Goal: Task Accomplishment & Management: Use online tool/utility

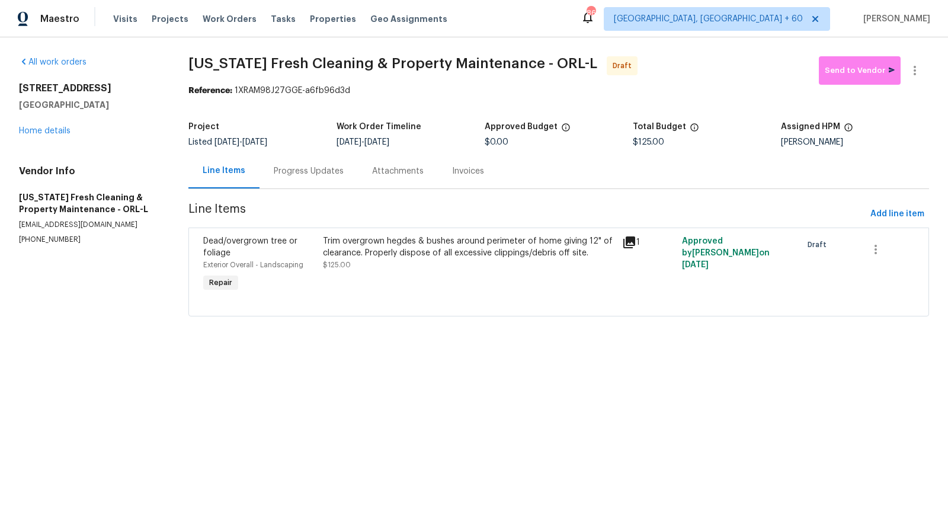
click at [294, 178] on div "Progress Updates" at bounding box center [309, 170] width 98 height 35
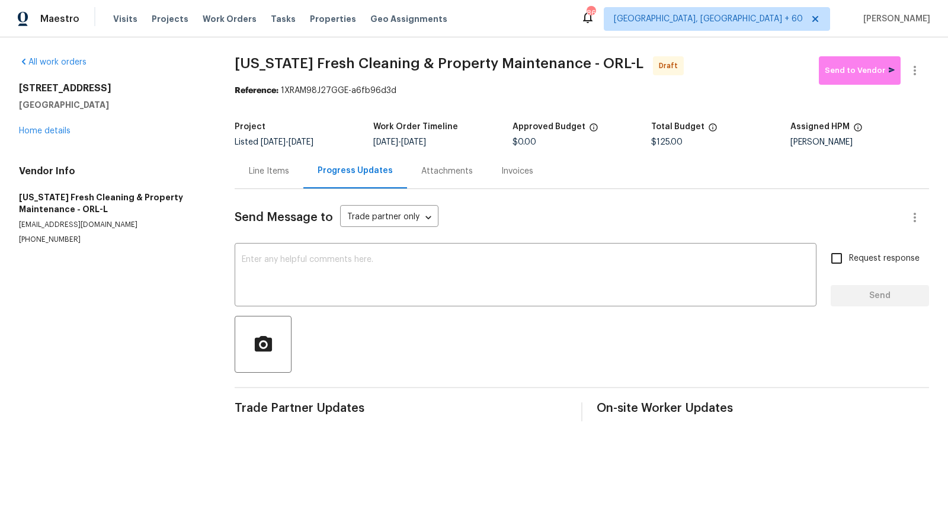
click at [272, 178] on div "Line Items" at bounding box center [269, 170] width 69 height 35
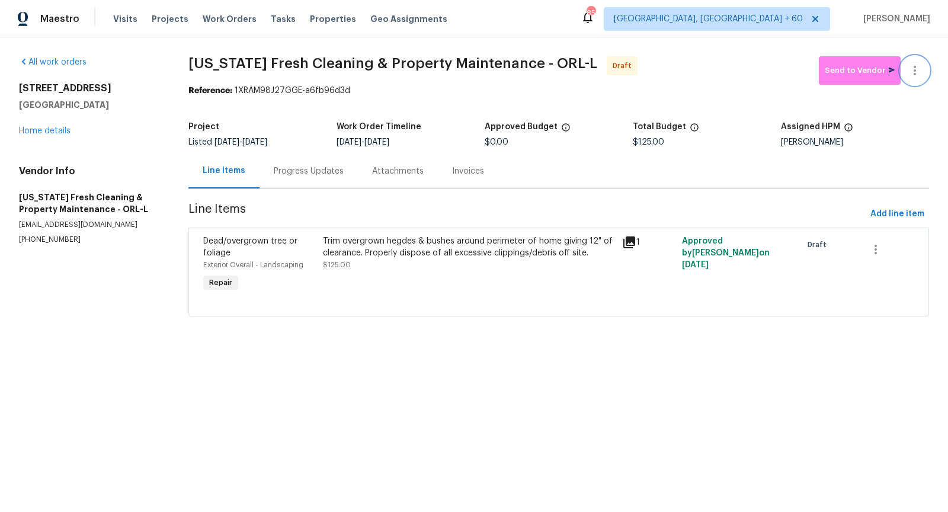
click at [922, 73] on button "button" at bounding box center [915, 70] width 28 height 28
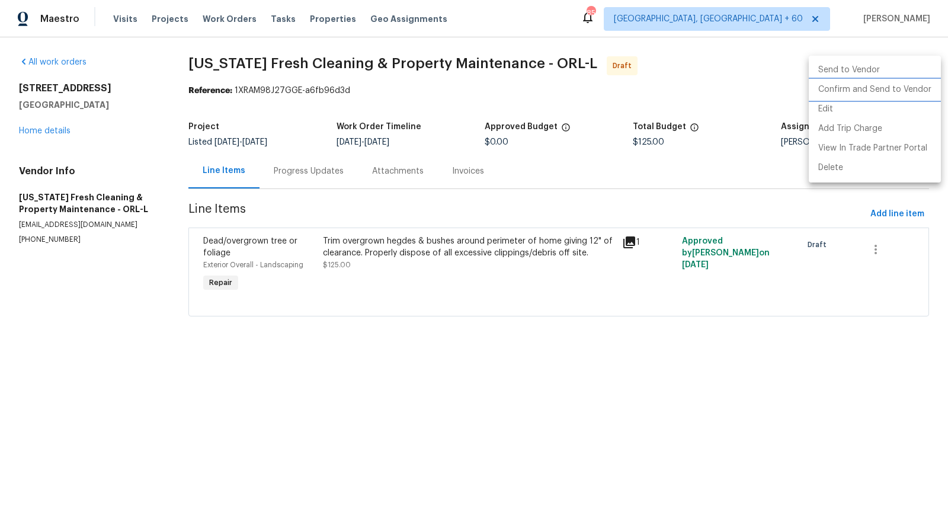
click at [865, 95] on li "Confirm and Send to Vendor" at bounding box center [875, 90] width 132 height 20
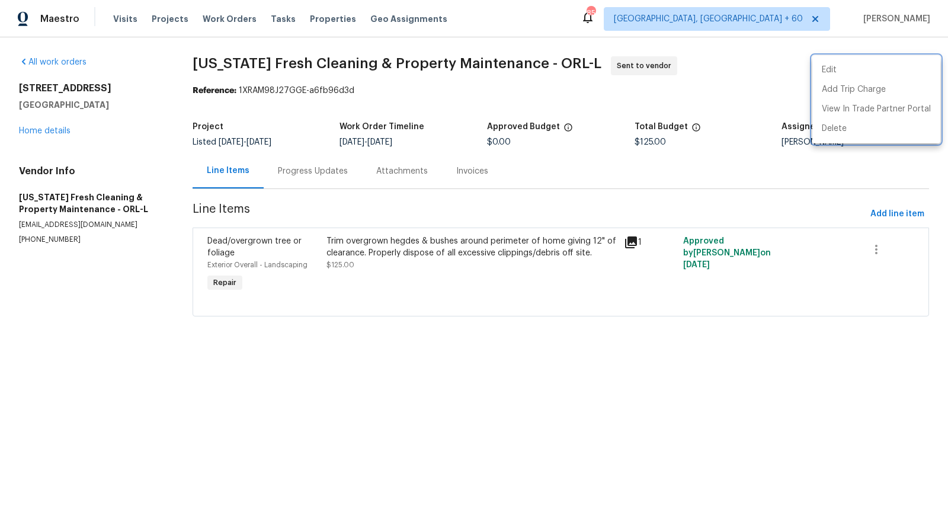
click at [314, 171] on div at bounding box center [474, 256] width 948 height 512
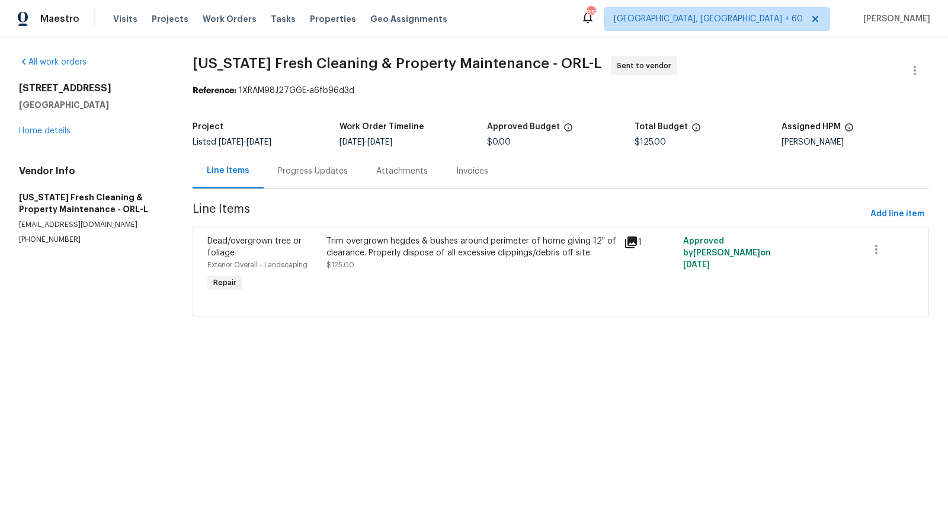
click at [303, 171] on div "Progress Updates" at bounding box center [313, 171] width 70 height 12
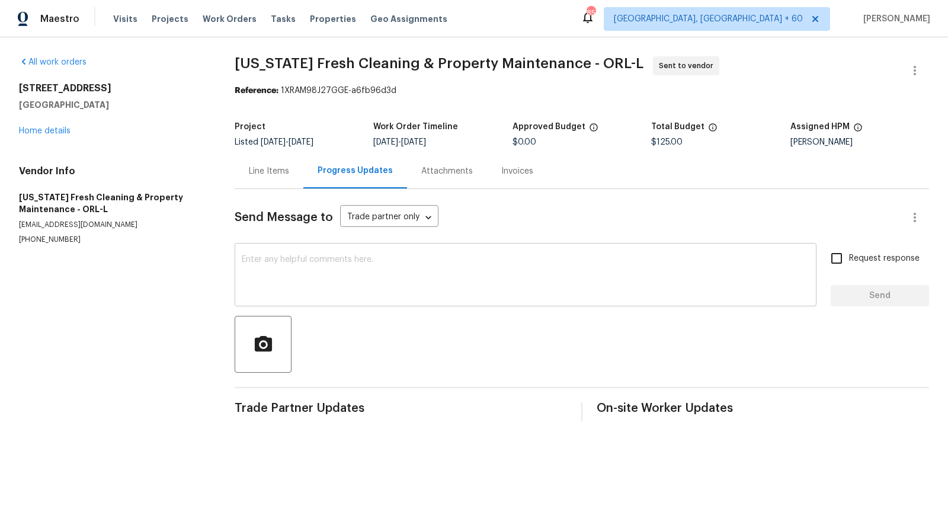
click at [325, 292] on textarea at bounding box center [526, 275] width 568 height 41
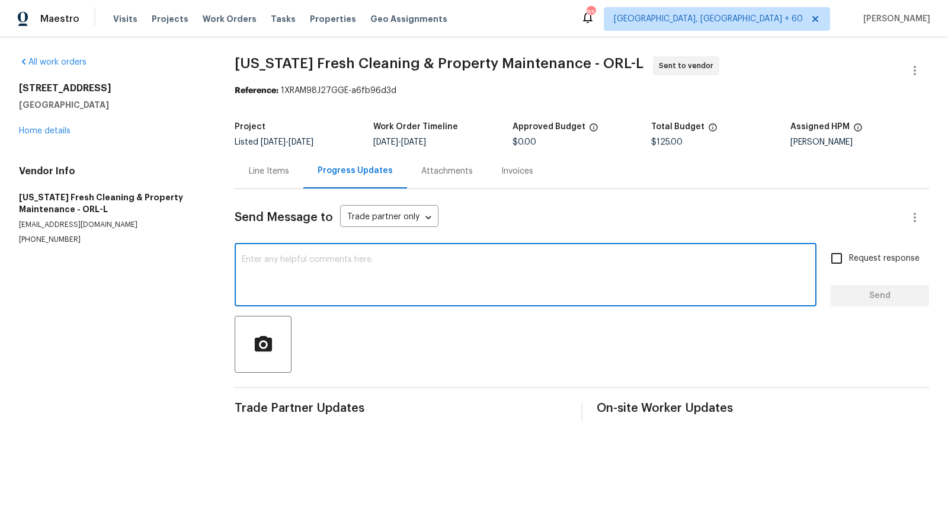
paste textarea "Hi, I'm [PERSON_NAME] from Opendoor. Just wanted to check if you received the w…"
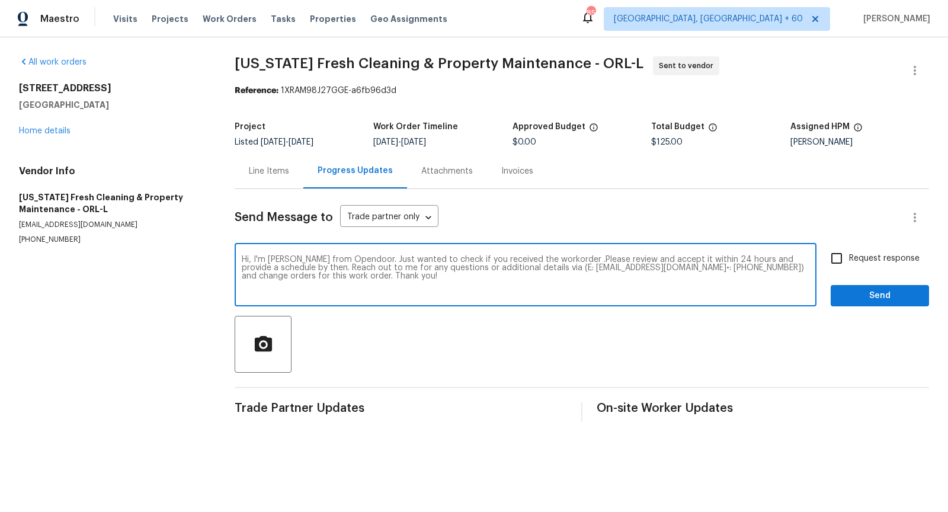
type textarea "Hi, I'm [PERSON_NAME] from Opendoor. Just wanted to check if you received the w…"
click at [833, 252] on input "Request response" at bounding box center [836, 258] width 25 height 25
checkbox input "true"
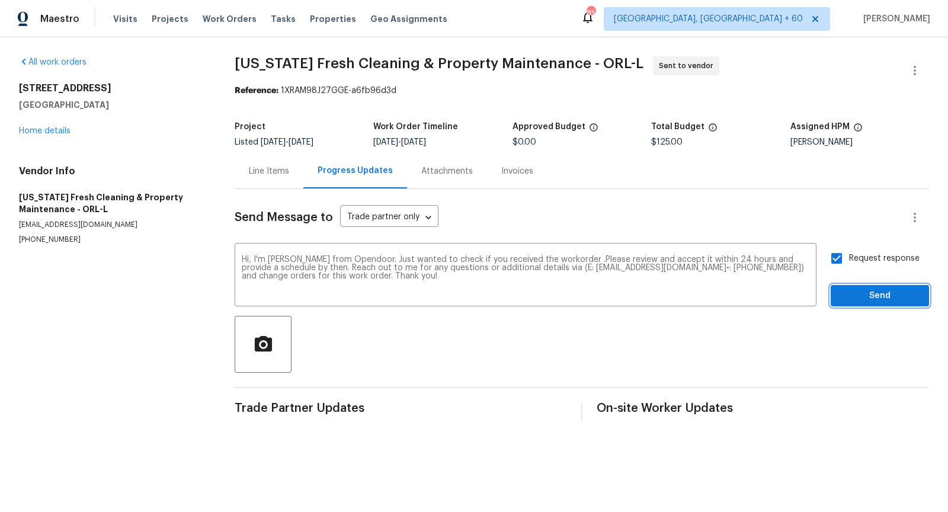
click at [872, 299] on span "Send" at bounding box center [879, 296] width 79 height 15
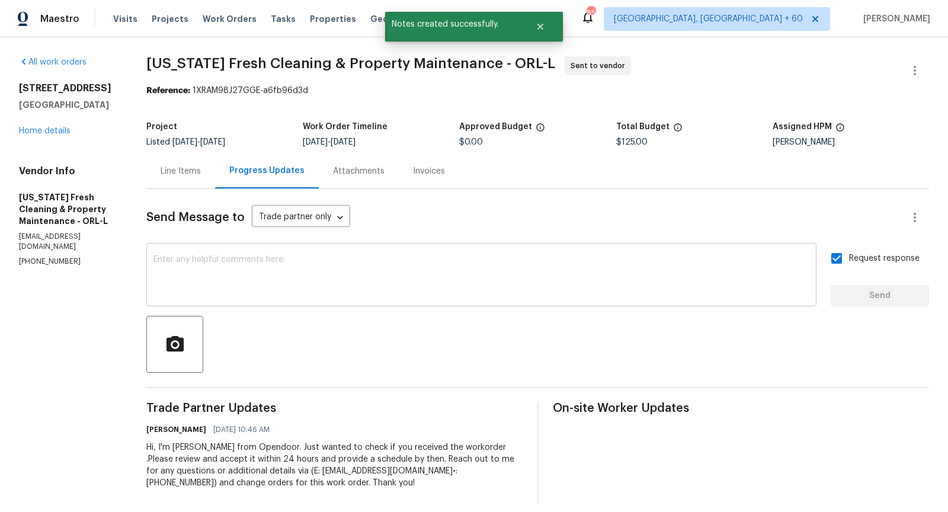
scroll to position [9, 0]
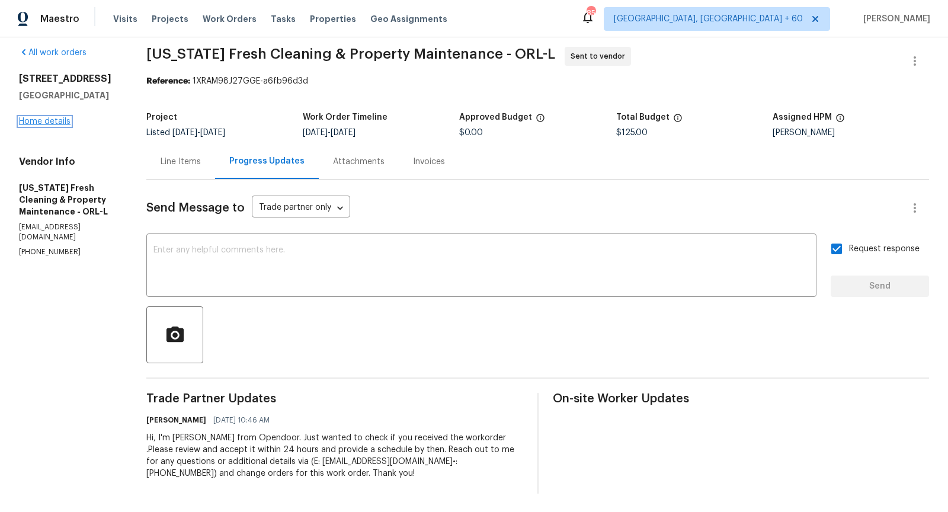
click at [57, 121] on link "Home details" at bounding box center [45, 121] width 52 height 8
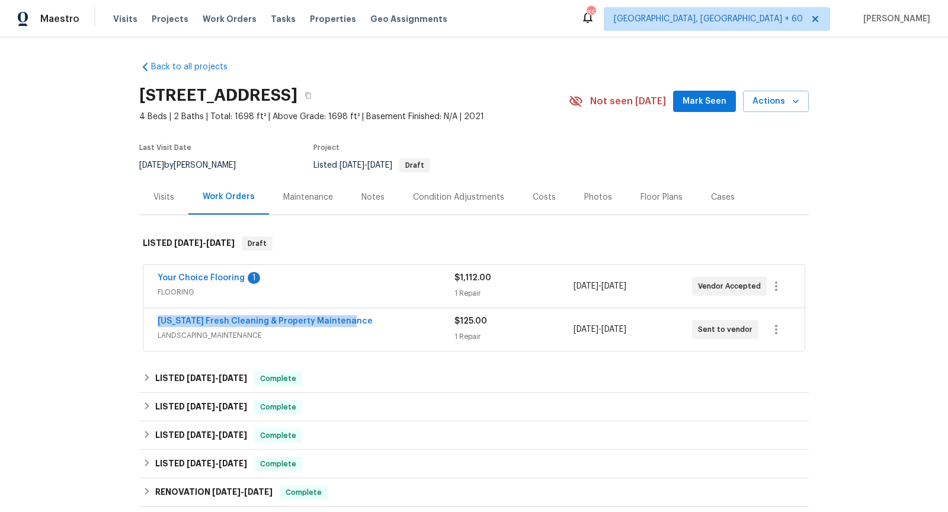
drag, startPoint x: 352, startPoint y: 320, endPoint x: 158, endPoint y: 315, distance: 193.9
click at [158, 315] on div "[US_STATE] Fresh Cleaning & Property Maintenance" at bounding box center [306, 322] width 297 height 14
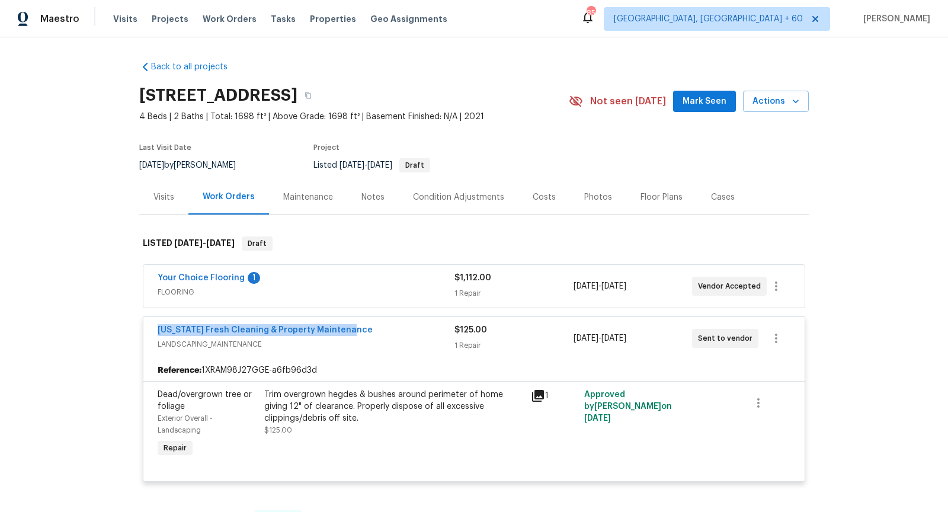
copy link "[US_STATE] Fresh Cleaning & Property Maintenance"
